Goal: Task Accomplishment & Management: Use online tool/utility

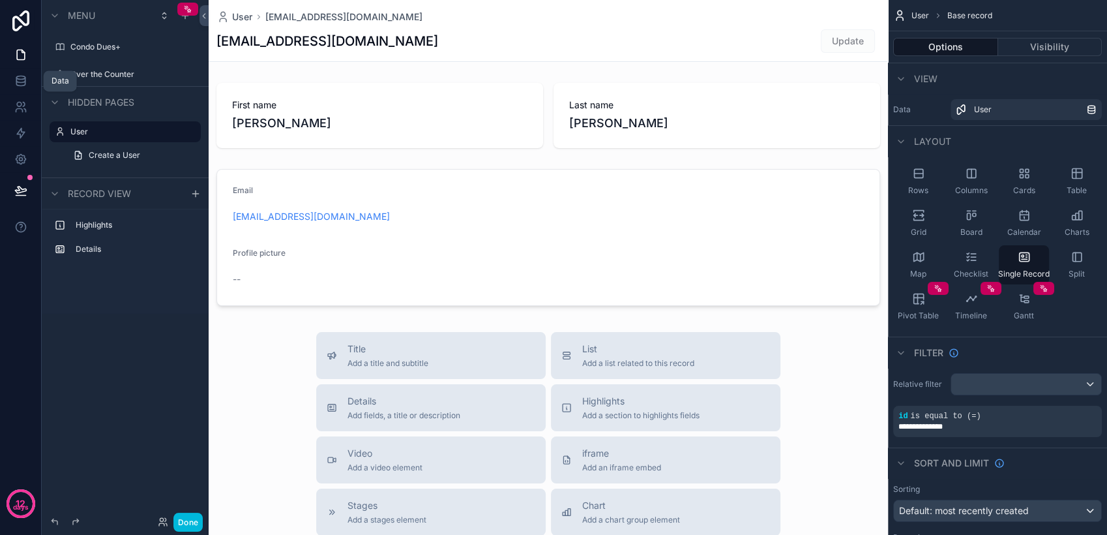
click at [22, 81] on icon at bounding box center [20, 80] width 13 height 13
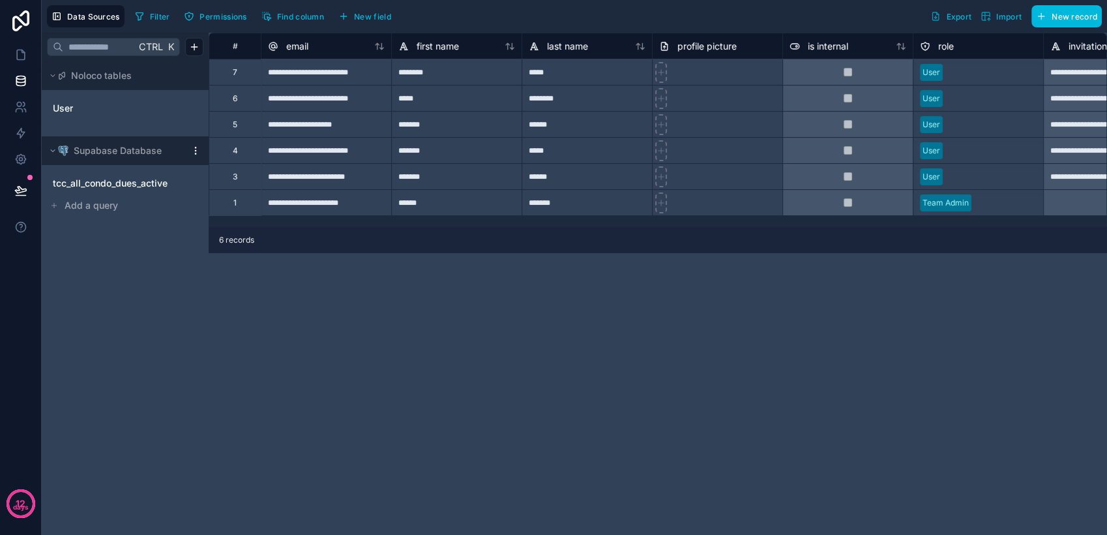
click at [76, 185] on span "tcc_all_condo_dues_active" at bounding box center [110, 183] width 115 height 13
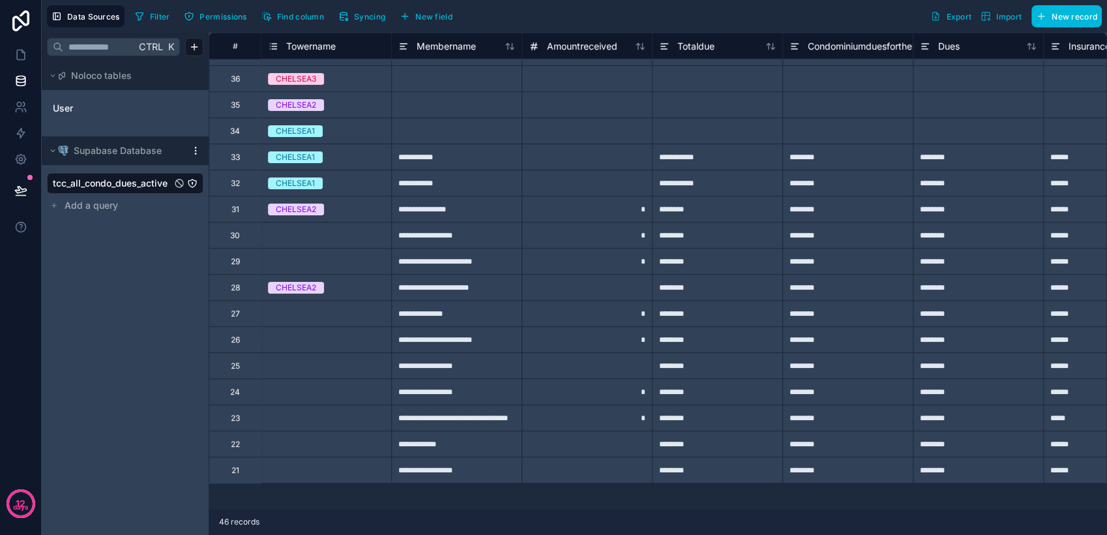
scroll to position [0, 391]
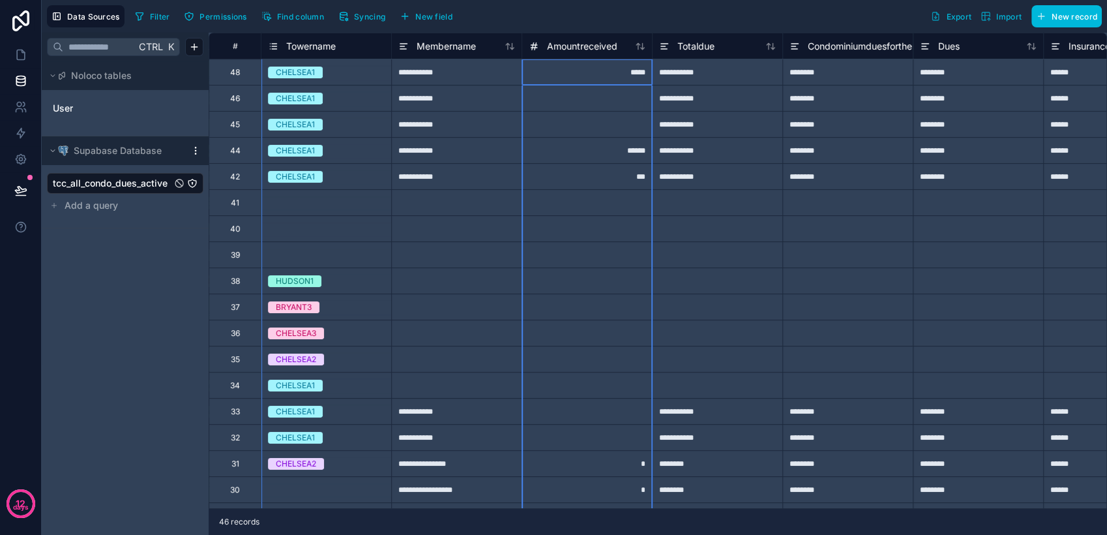
click at [536, 46] on icon at bounding box center [534, 46] width 10 height 16
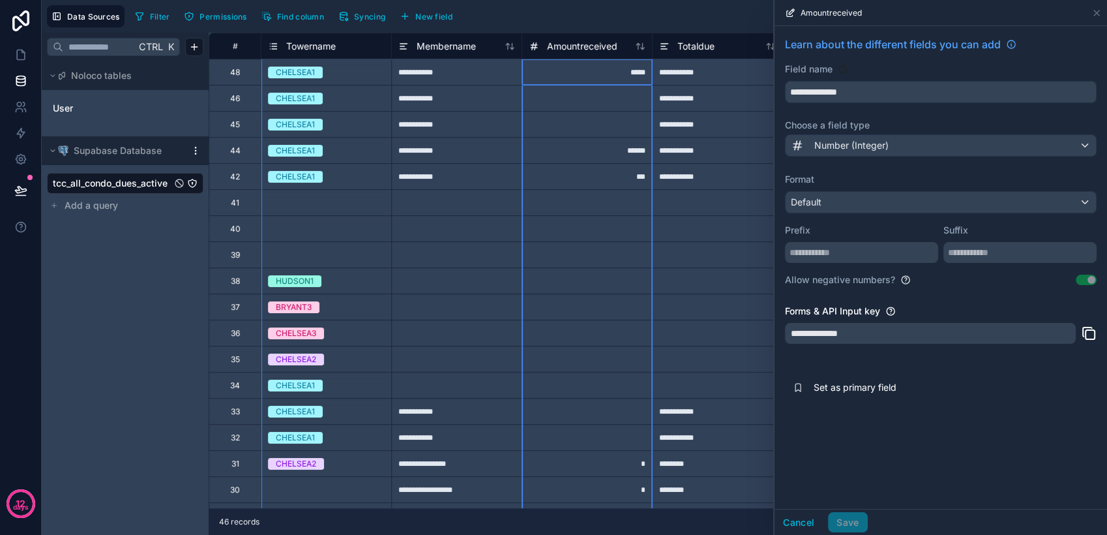
click at [536, 46] on icon at bounding box center [534, 46] width 10 height 16
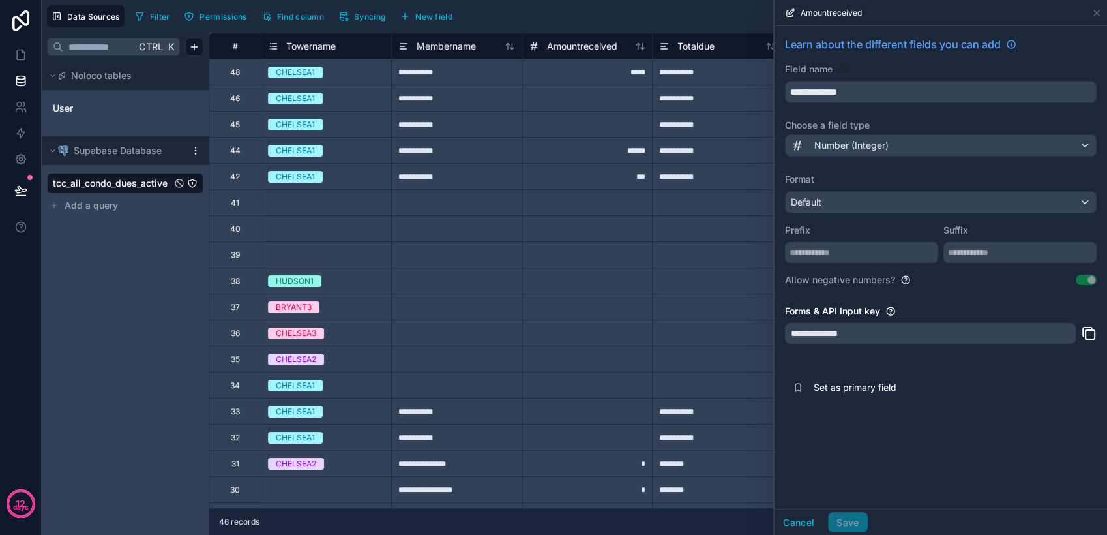
click at [582, 24] on div "Filter Permissions Find column Syncing New field Export Import New record" at bounding box center [616, 16] width 972 height 22
click at [808, 525] on button "Cancel" at bounding box center [799, 522] width 48 height 21
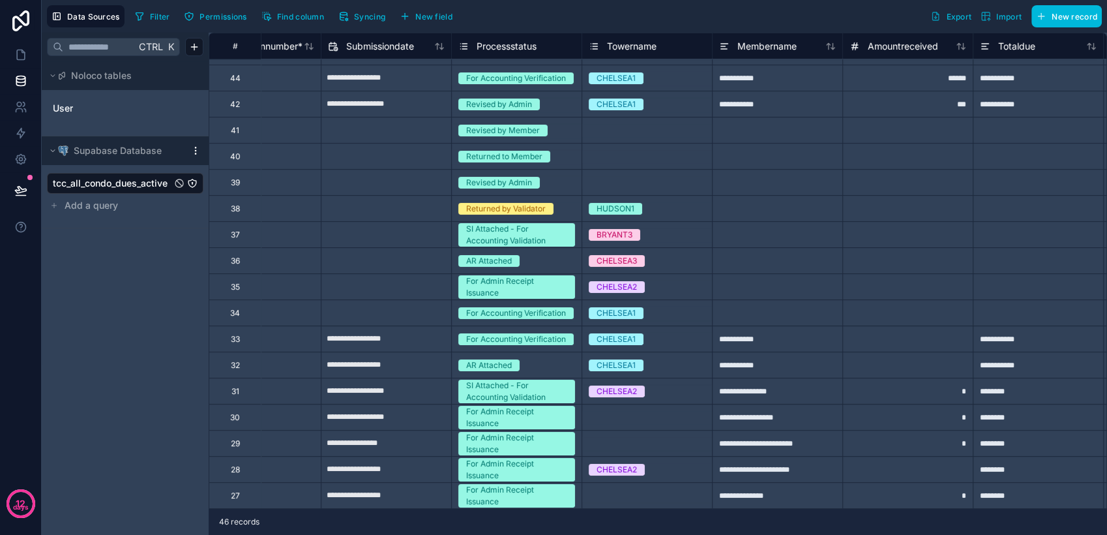
scroll to position [72, 0]
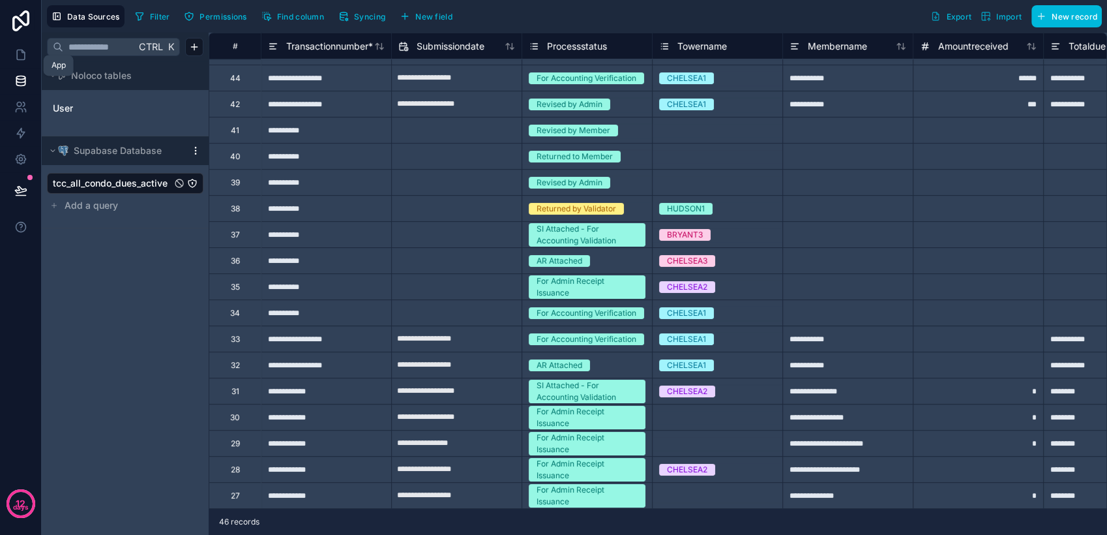
click at [24, 55] on icon at bounding box center [21, 55] width 8 height 10
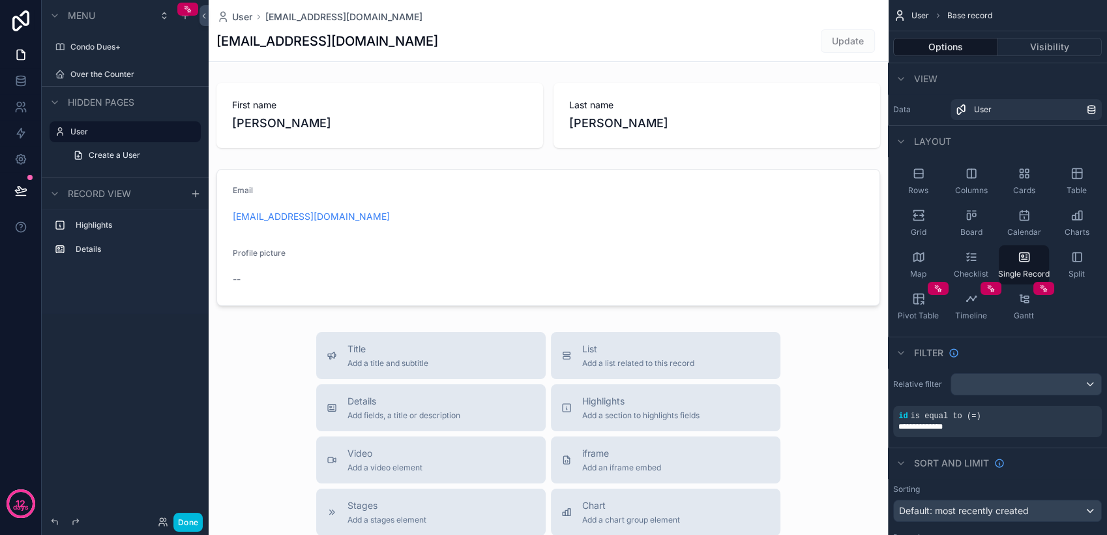
click at [136, 69] on label "Over the Counter" at bounding box center [131, 74] width 123 height 10
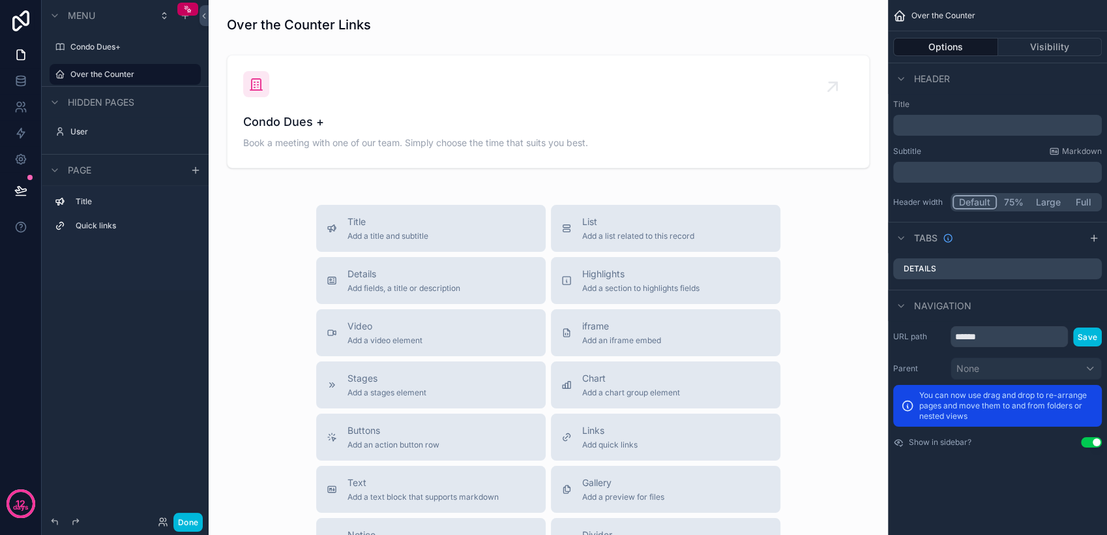
click at [140, 49] on label "Condo Dues+" at bounding box center [131, 47] width 123 height 10
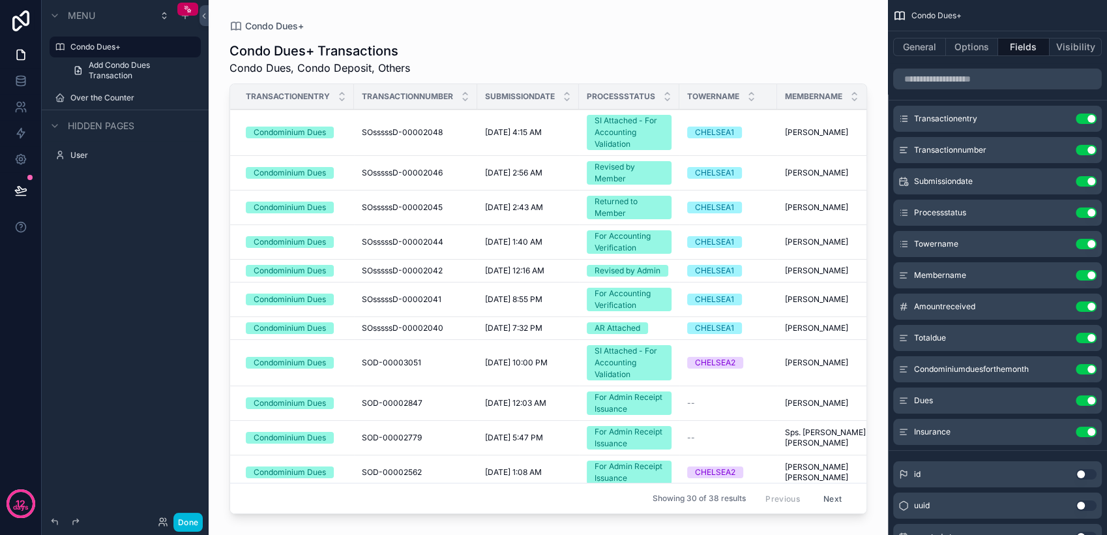
click at [623, 328] on div "scrollable content" at bounding box center [548, 259] width 679 height 519
click at [623, 328] on div "AR Attached" at bounding box center [618, 328] width 46 height 12
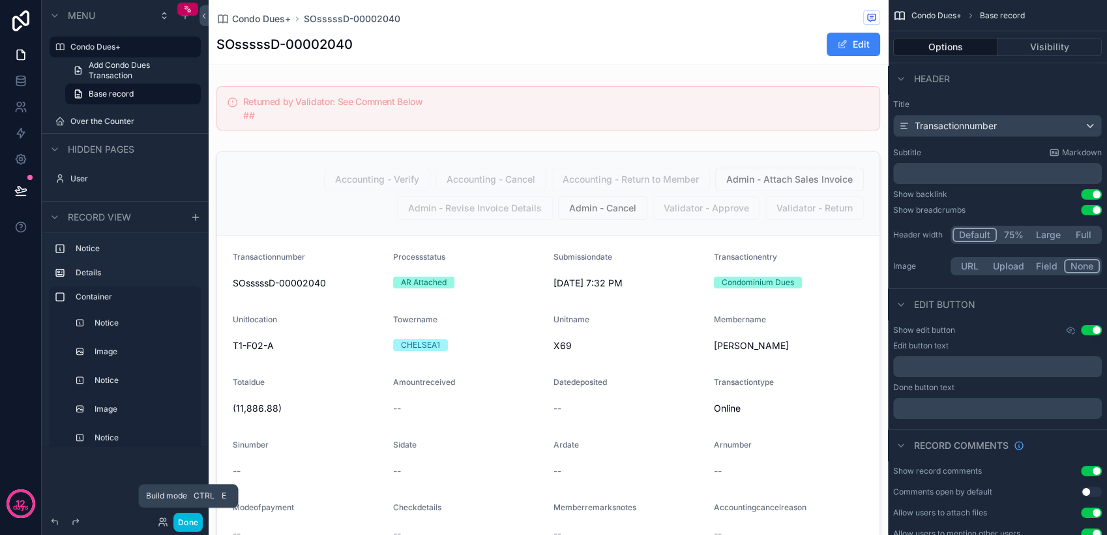
click at [183, 520] on button "Done" at bounding box center [187, 521] width 29 height 19
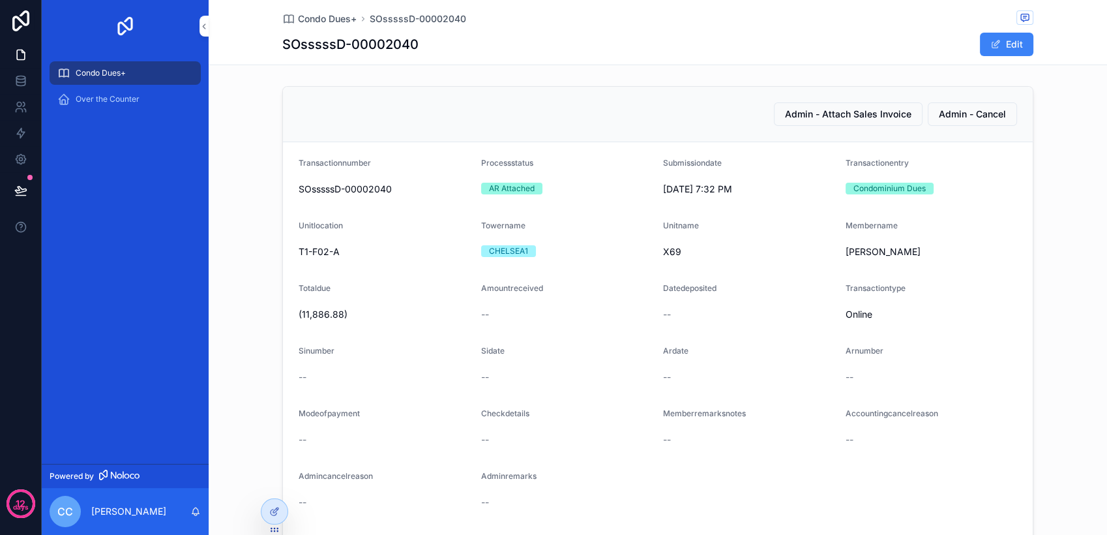
click at [827, 117] on span "Admin - Attach Sales Invoice" at bounding box center [848, 114] width 126 height 13
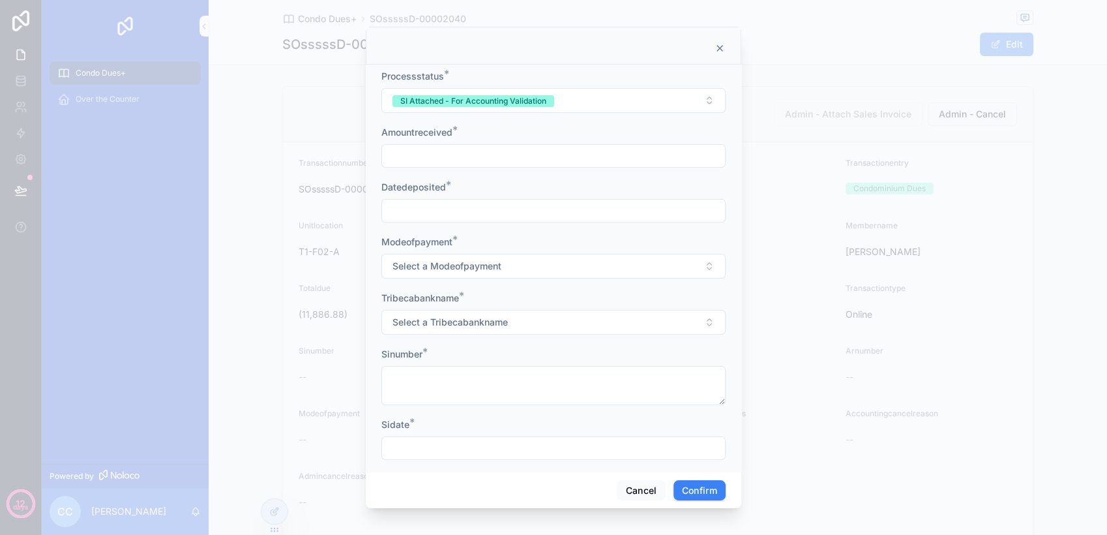
click at [510, 153] on input "text" at bounding box center [553, 156] width 343 height 18
type input "**********"
click at [630, 487] on button "Cancel" at bounding box center [641, 490] width 48 height 21
